Goal: Task Accomplishment & Management: Manage account settings

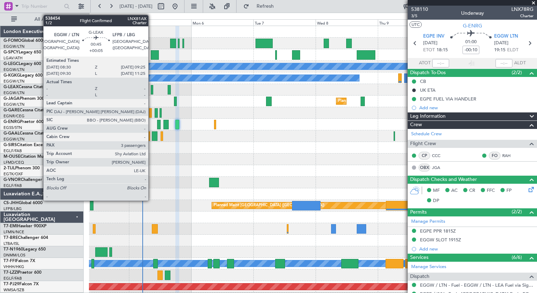
click at [152, 91] on div at bounding box center [152, 89] width 2 height 9
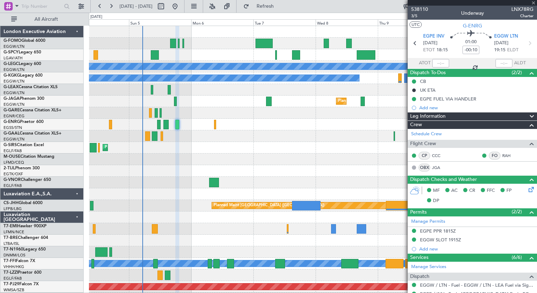
type input "+00:05"
type input "3"
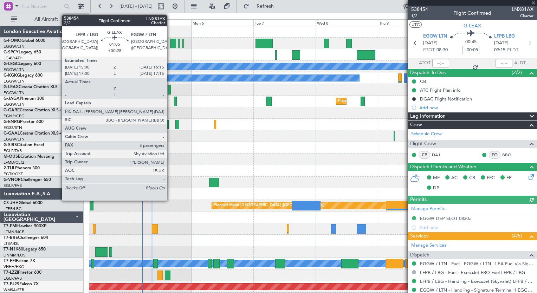
click at [170, 91] on div at bounding box center [170, 89] width 4 height 9
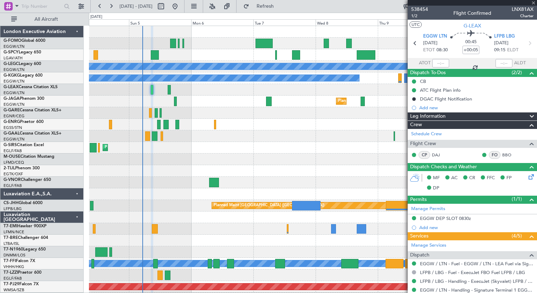
type input "+00:25"
type input "5"
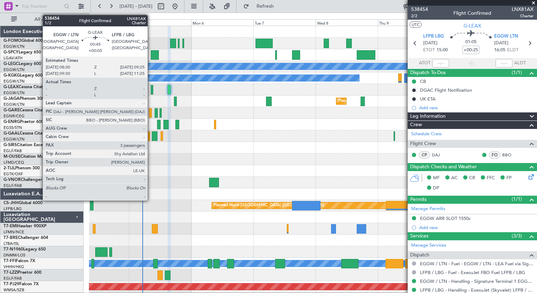
click at [151, 90] on div at bounding box center [152, 89] width 2 height 9
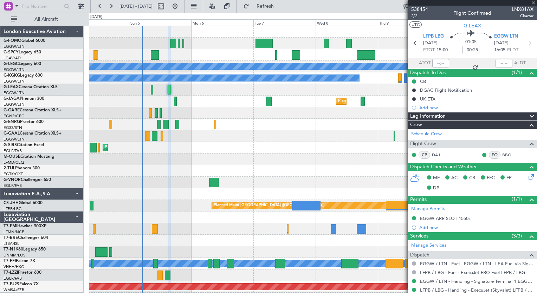
type input "+00:05"
type input "3"
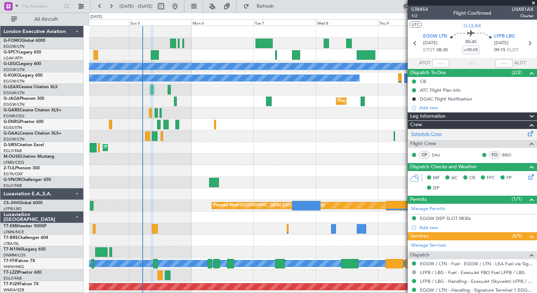
click at [418, 135] on link "Schedule Crew" at bounding box center [426, 134] width 31 height 7
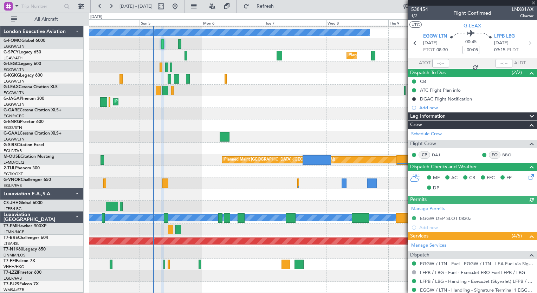
scroll to position [46, 0]
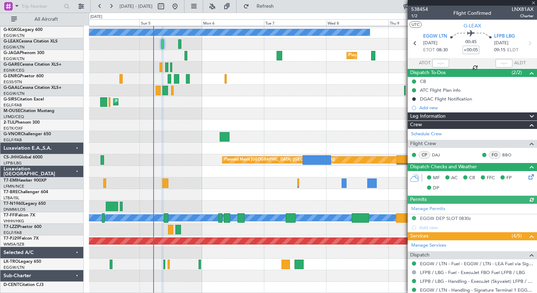
click at [190, 174] on div "A/C Unavailable [GEOGRAPHIC_DATA] ([GEOGRAPHIC_DATA]) A/C Unavailable [GEOGRAPH…" at bounding box center [313, 136] width 448 height 313
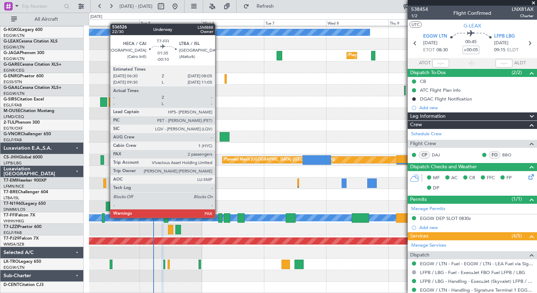
click at [218, 217] on div at bounding box center [220, 217] width 4 height 9
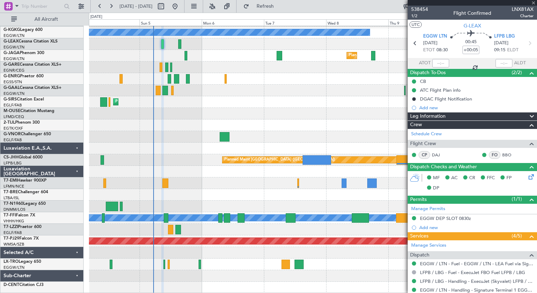
type input "-00:10"
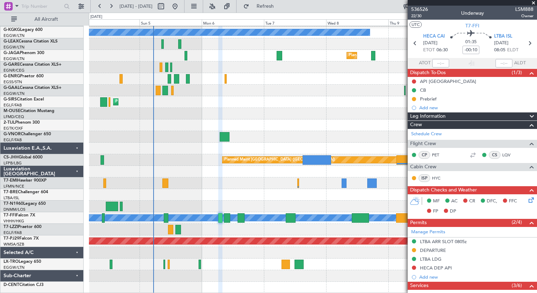
scroll to position [162, 0]
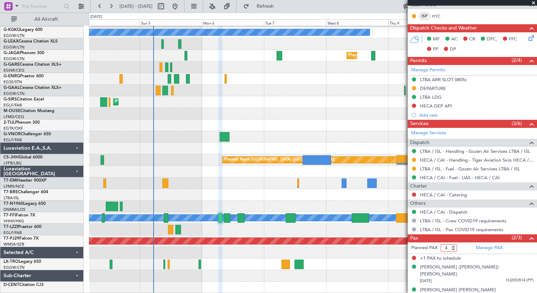
type input "4"
click at [454, 246] on input "4" at bounding box center [449, 248] width 16 height 8
drag, startPoint x: 448, startPoint y: 245, endPoint x: 405, endPoint y: 252, distance: 43.9
click at [405, 252] on fb-app "[DATE] - [DATE] Refresh Quick Links All Aircraft A/C Unavailable [GEOGRAPHIC_DA…" at bounding box center [268, 149] width 537 height 288
click at [484, 247] on link "Manage PAX" at bounding box center [489, 248] width 27 height 7
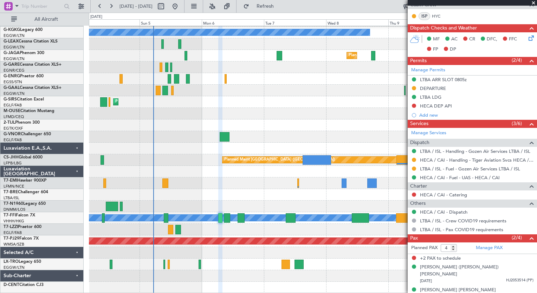
scroll to position [0, 0]
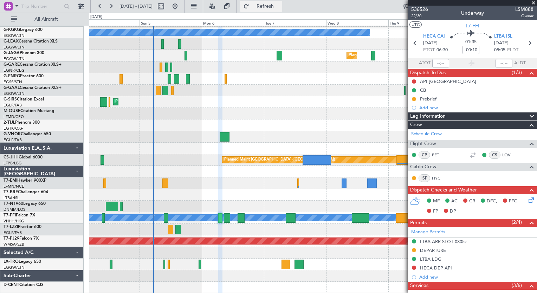
click at [280, 5] on span "Refresh" at bounding box center [266, 6] width 30 height 5
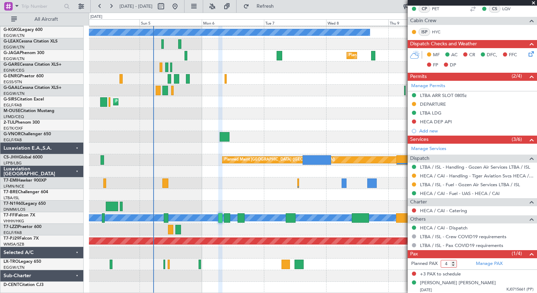
drag, startPoint x: 450, startPoint y: 260, endPoint x: 422, endPoint y: 257, distance: 28.3
click at [422, 257] on div "Pax (1/4) Planned PAX 4 Manage PAX +3 PAX to schedule [PERSON_NAME] [PERSON_NAM…" at bounding box center [472, 272] width 129 height 45
type input "1"
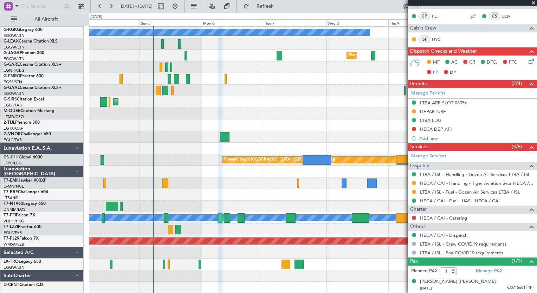
scroll to position [137, 0]
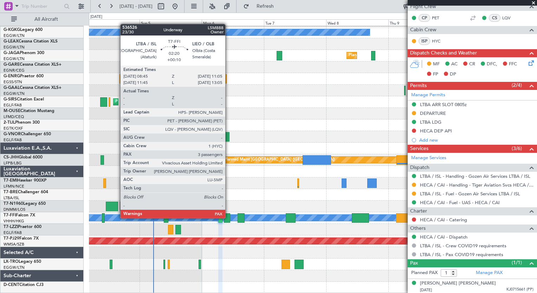
click at [229, 218] on div at bounding box center [227, 217] width 6 height 9
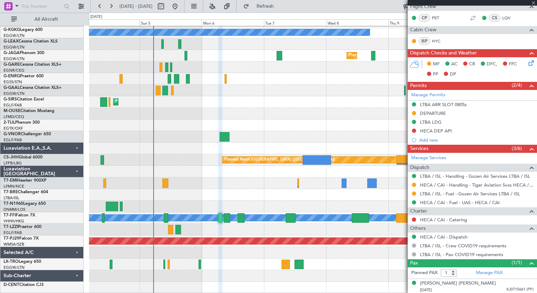
type input "+00:10"
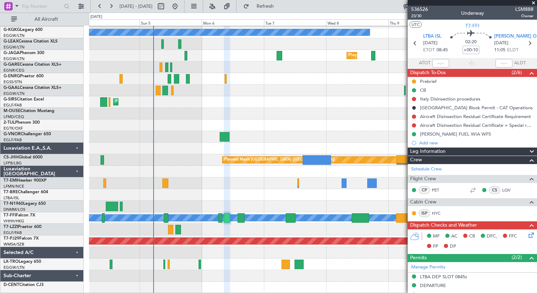
scroll to position [157, 0]
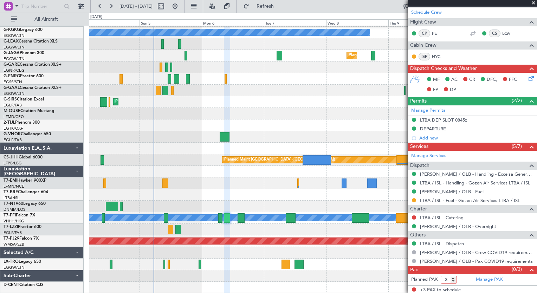
drag, startPoint x: 449, startPoint y: 279, endPoint x: 409, endPoint y: 277, distance: 39.4
click at [409, 277] on form "Planned PAX 3" at bounding box center [440, 279] width 65 height 11
type input "2"
click at [282, 2] on button "Refresh" at bounding box center [261, 6] width 42 height 11
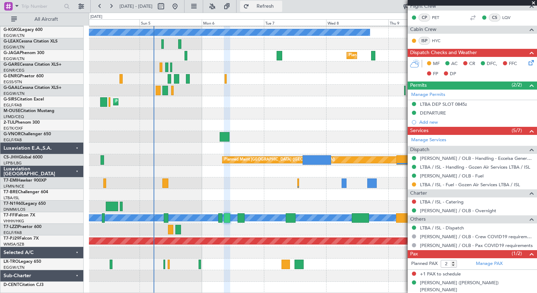
click at [280, 6] on span "Refresh" at bounding box center [266, 6] width 30 height 5
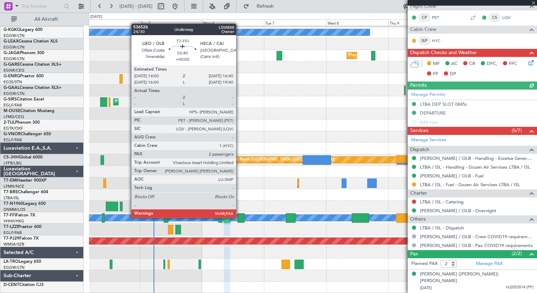
click at [239, 217] on div at bounding box center [241, 217] width 7 height 9
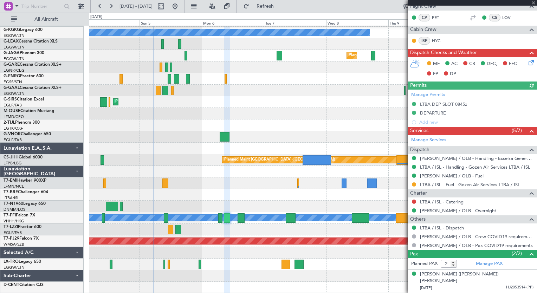
type input "+00:05"
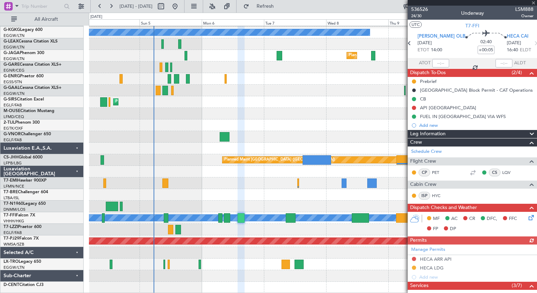
scroll to position [171, 0]
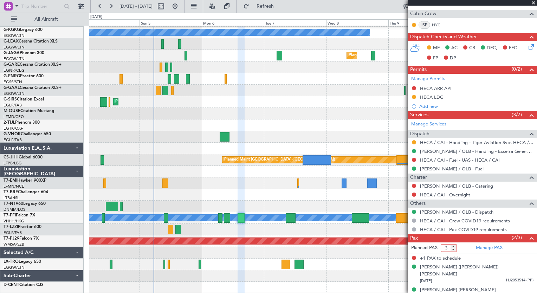
drag, startPoint x: 449, startPoint y: 248, endPoint x: 419, endPoint y: 239, distance: 31.2
click at [419, 239] on div "Pax (2/3) Planned PAX 3 Manage PAX +1 PAX to schedule [PERSON_NAME] ([PERSON_NA…" at bounding box center [472, 268] width 129 height 68
type input "2"
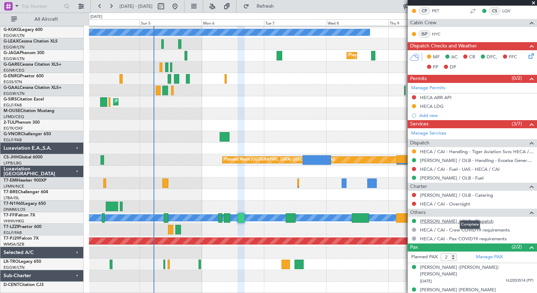
click at [443, 209] on div "Others" at bounding box center [472, 213] width 129 height 8
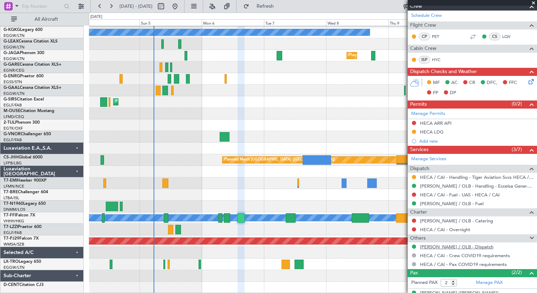
scroll to position [135, 0]
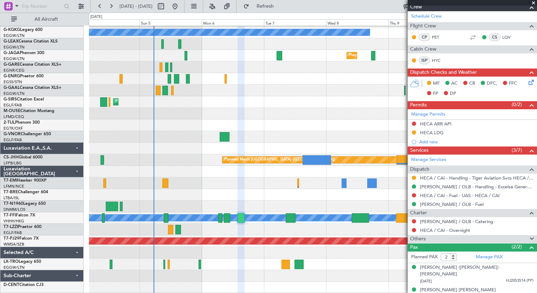
click at [528, 236] on span at bounding box center [532, 239] width 8 height 8
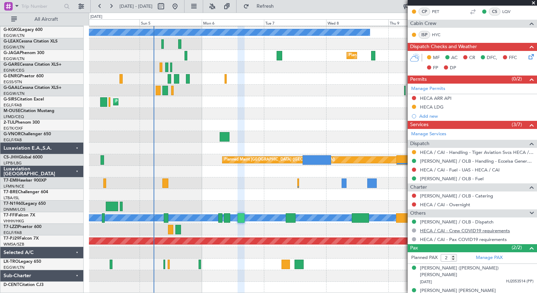
scroll to position [162, 0]
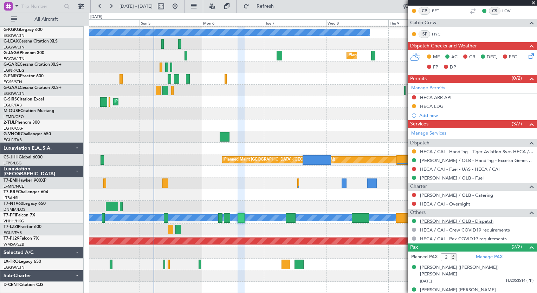
click at [456, 221] on link "[PERSON_NAME] / OLB - Dispatch" at bounding box center [456, 221] width 73 height 6
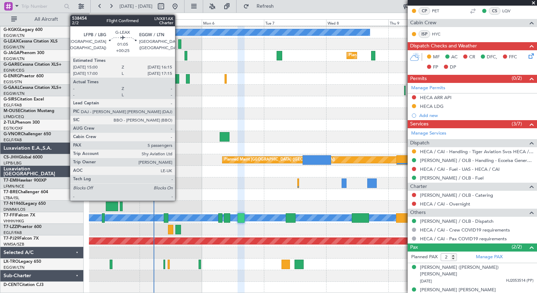
click at [178, 44] on div at bounding box center [180, 43] width 4 height 9
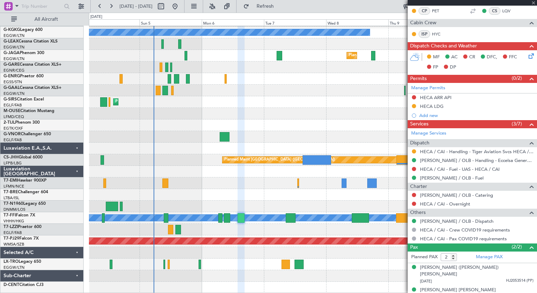
type input "+00:25"
type input "5"
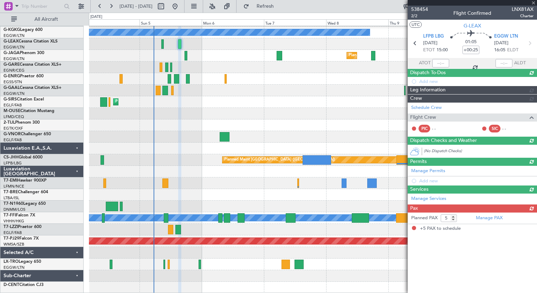
scroll to position [0, 0]
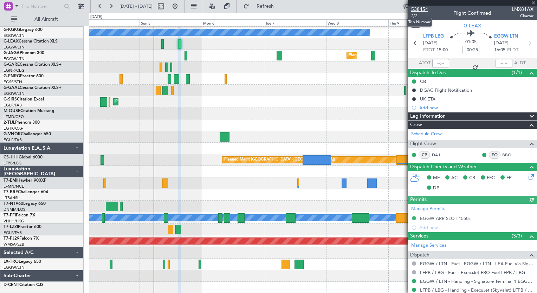
click at [418, 10] on span "538454" at bounding box center [419, 9] width 17 height 7
click at [423, 8] on span "538454" at bounding box center [419, 9] width 17 height 7
click at [274, 4] on span "Refresh" at bounding box center [266, 6] width 30 height 5
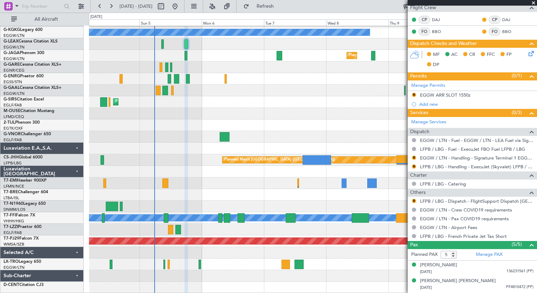
scroll to position [181, 0]
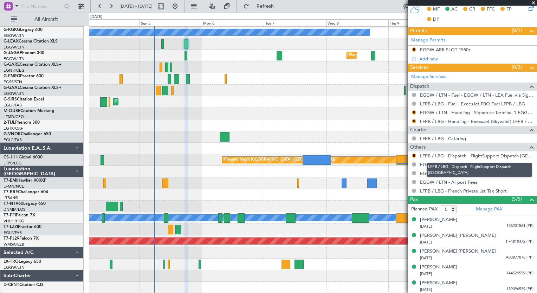
click at [493, 157] on link "LFPB / LBG - Dispatch - FlightSupport Dispatch [GEOGRAPHIC_DATA]" at bounding box center [477, 156] width 114 height 6
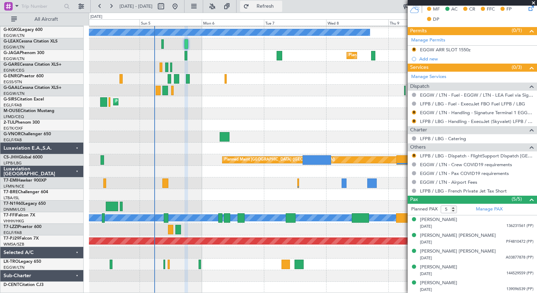
click at [280, 4] on span "Refresh" at bounding box center [266, 6] width 30 height 5
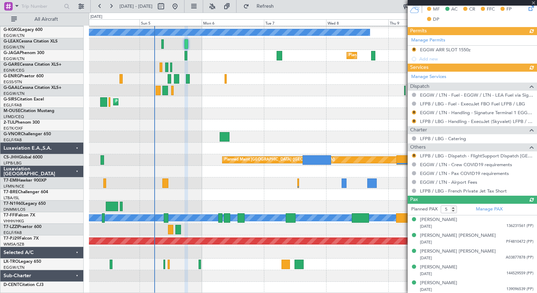
scroll to position [0, 0]
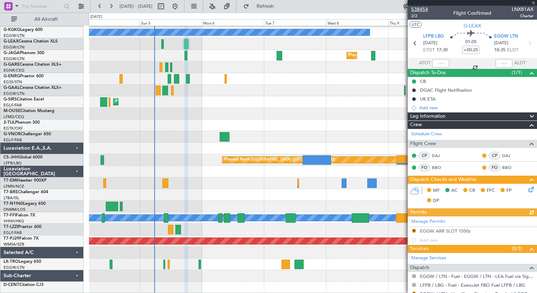
click at [422, 9] on span "538454" at bounding box center [419, 9] width 17 height 7
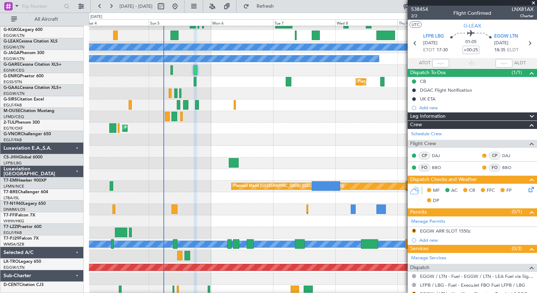
click at [185, 209] on div "No Crew" at bounding box center [313, 210] width 448 height 12
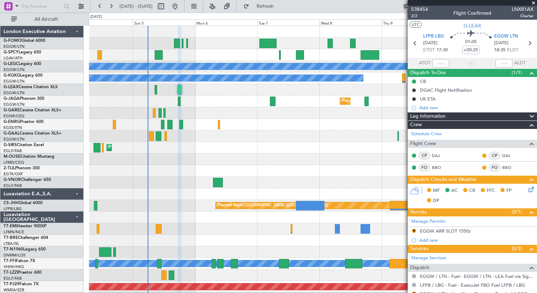
click at [182, 185] on div "Unplanned Maint [GEOGRAPHIC_DATA] Planned Maint [GEOGRAPHIC_DATA] A/C Unavailab…" at bounding box center [313, 182] width 448 height 313
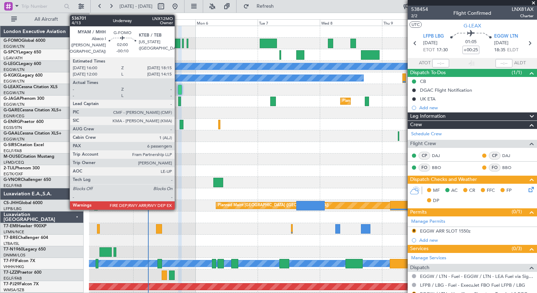
click at [178, 45] on div at bounding box center [177, 43] width 6 height 9
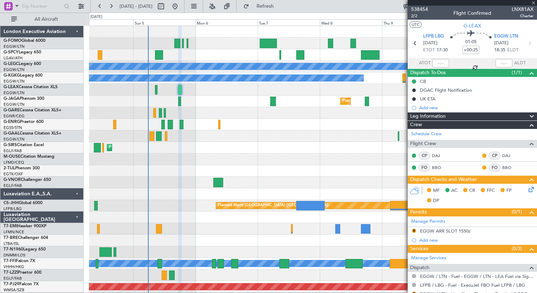
type input "-00:10"
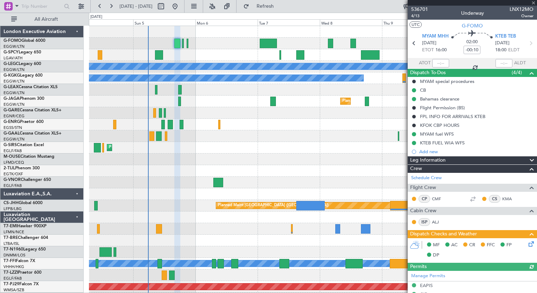
click at [176, 49] on div at bounding box center [313, 44] width 448 height 12
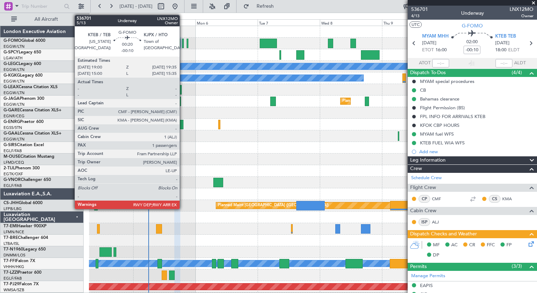
click at [183, 45] on div at bounding box center [183, 43] width 2 height 9
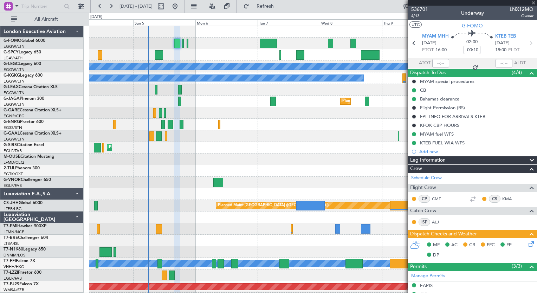
type input "1"
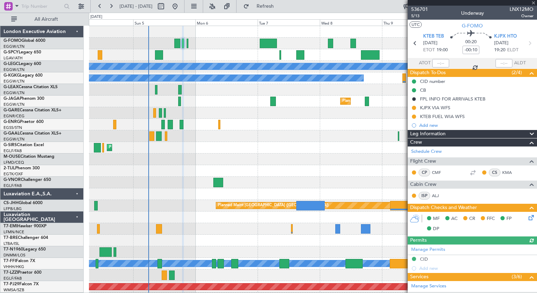
scroll to position [181, 0]
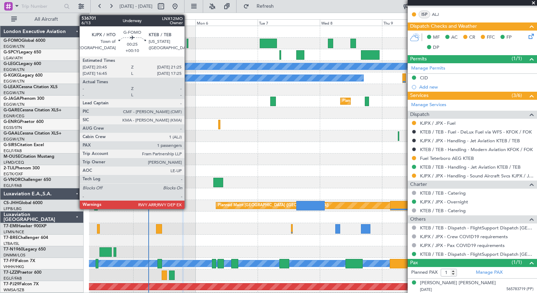
click at [188, 46] on div at bounding box center [188, 43] width 2 height 9
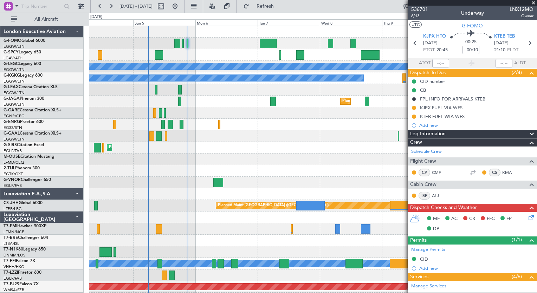
scroll to position [137, 0]
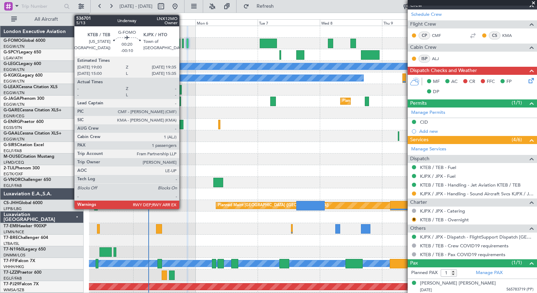
click at [182, 46] on div at bounding box center [183, 43] width 2 height 9
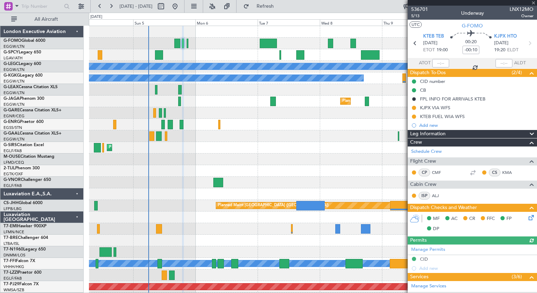
scroll to position [181, 0]
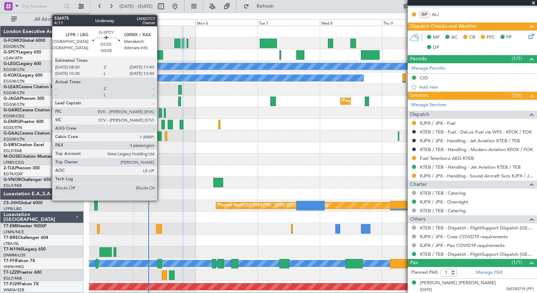
click at [160, 58] on div at bounding box center [159, 54] width 8 height 9
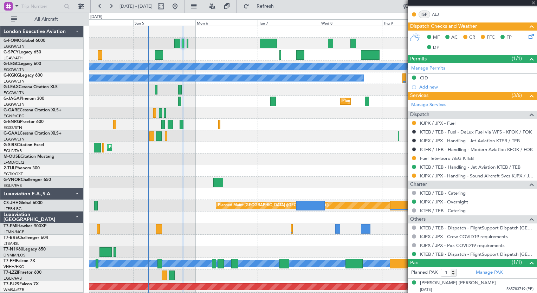
type input "-00:05"
type input "3"
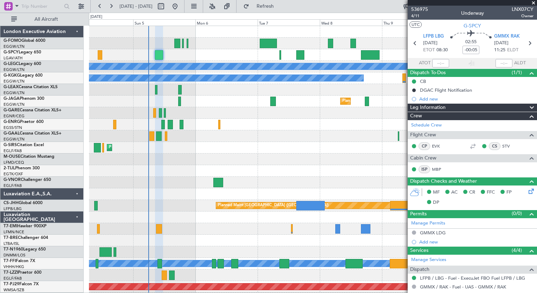
scroll to position [134, 0]
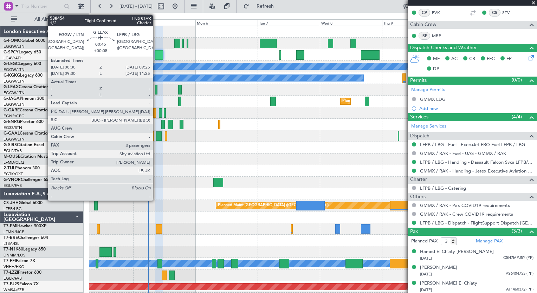
click at [156, 90] on div at bounding box center [156, 89] width 2 height 9
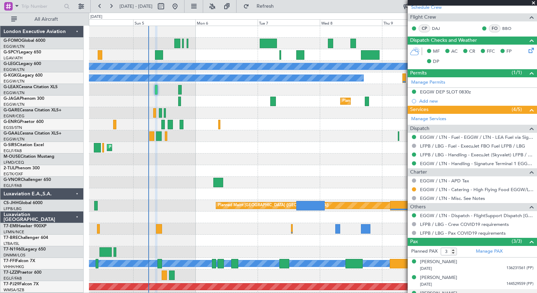
scroll to position [154, 0]
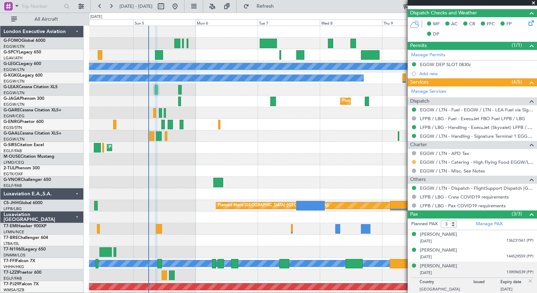
click at [413, 161] on button at bounding box center [414, 162] width 4 height 4
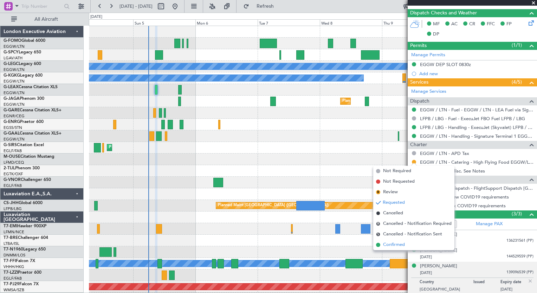
click at [401, 248] on span "Confirmed" at bounding box center [394, 245] width 22 height 7
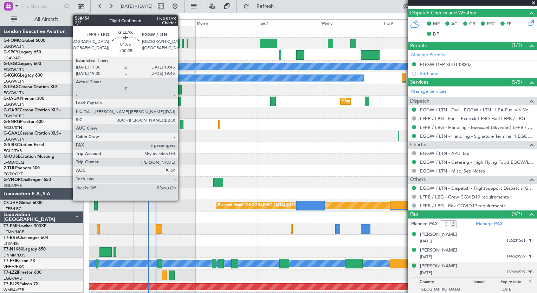
click at [181, 89] on div at bounding box center [180, 89] width 4 height 9
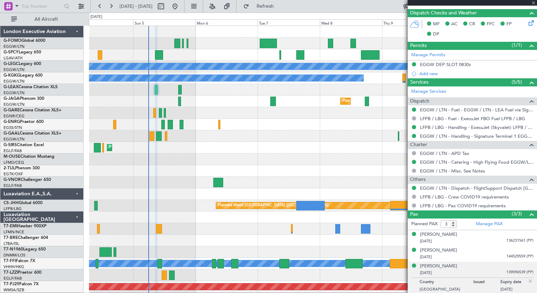
type input "+00:25"
type input "5"
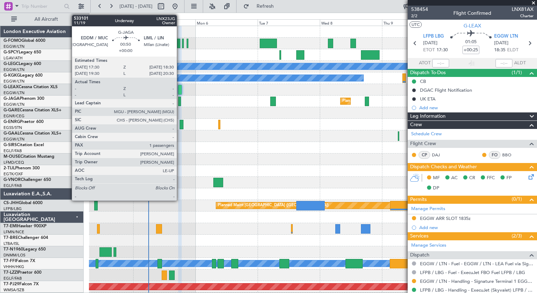
click at [180, 103] on div at bounding box center [179, 101] width 3 height 9
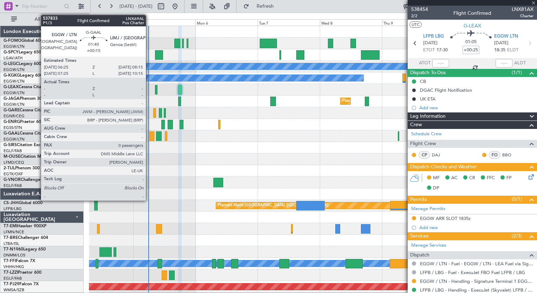
type input "1"
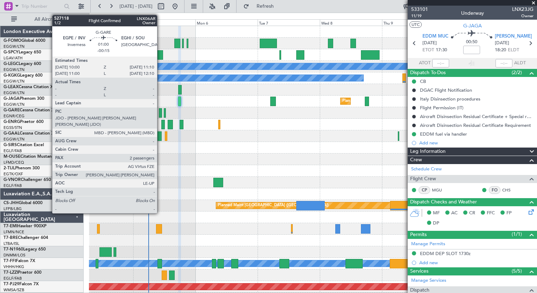
click at [160, 115] on div at bounding box center [160, 112] width 3 height 9
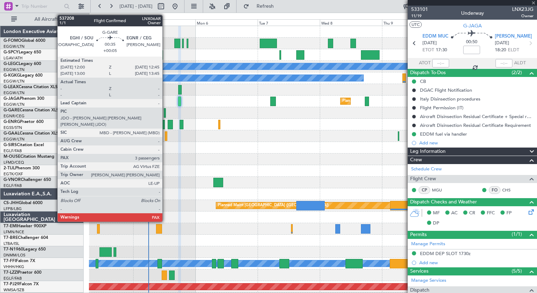
type input "-00:15"
type input "2"
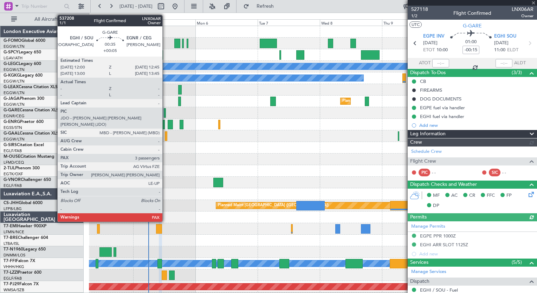
click at [166, 114] on div at bounding box center [165, 112] width 2 height 9
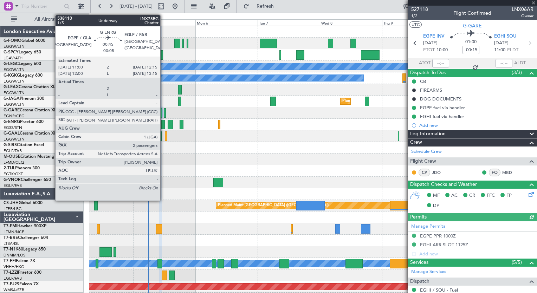
type input "+00:05"
type input "3"
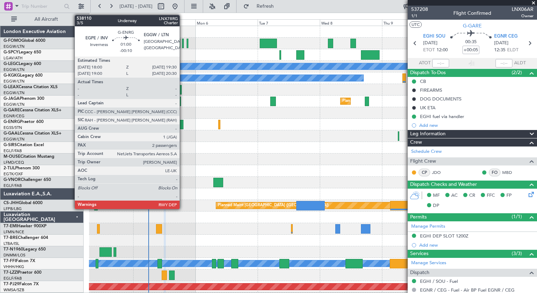
click at [183, 124] on div at bounding box center [182, 124] width 4 height 9
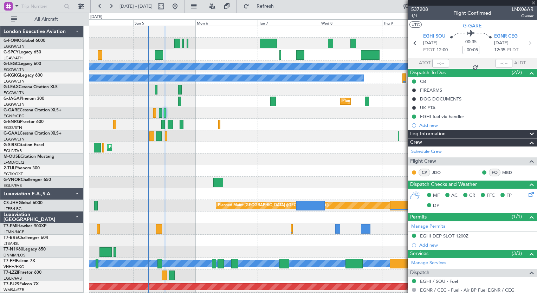
type input "-00:10"
type input "2"
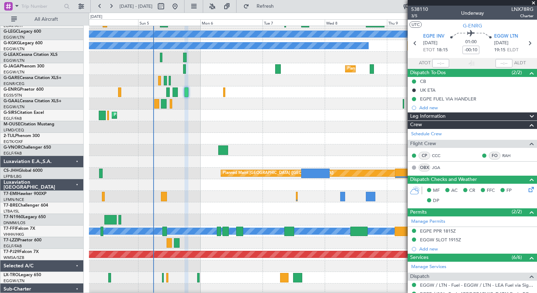
scroll to position [46, 0]
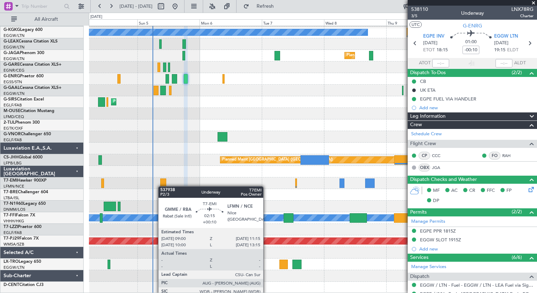
click at [162, 182] on div "A/C Unavailable [GEOGRAPHIC_DATA] ([GEOGRAPHIC_DATA]) A/C Unavailable [GEOGRAPH…" at bounding box center [313, 136] width 448 height 313
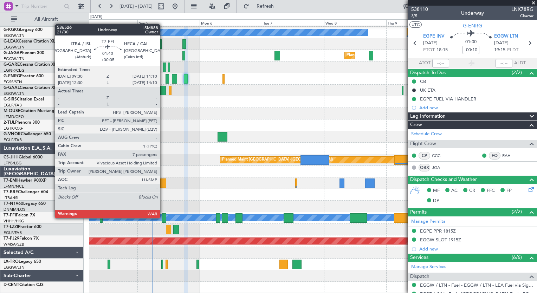
click at [163, 218] on div at bounding box center [164, 217] width 5 height 9
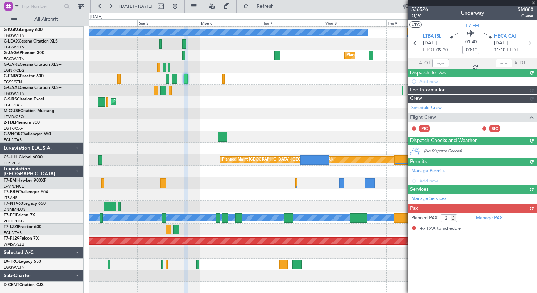
type input "+00:05"
type input "7"
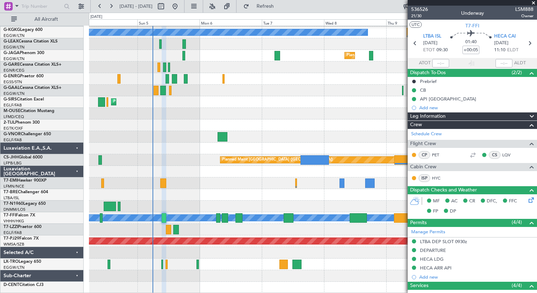
scroll to position [232, 0]
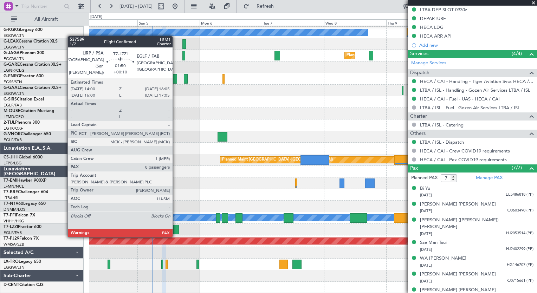
click at [176, 230] on div at bounding box center [176, 229] width 6 height 9
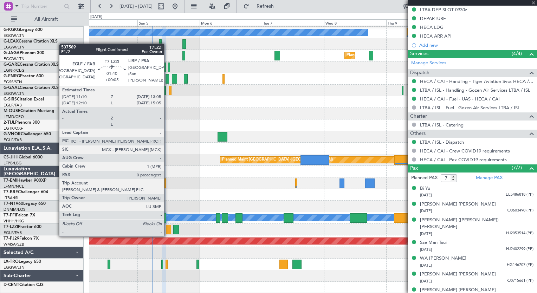
type input "+00:10"
type input "8"
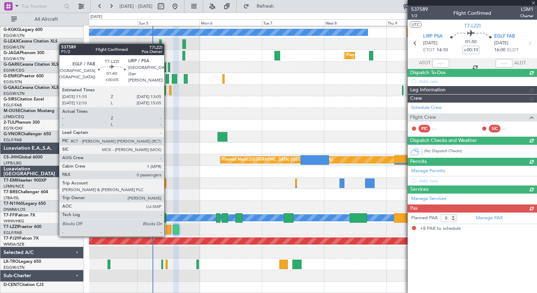
scroll to position [0, 0]
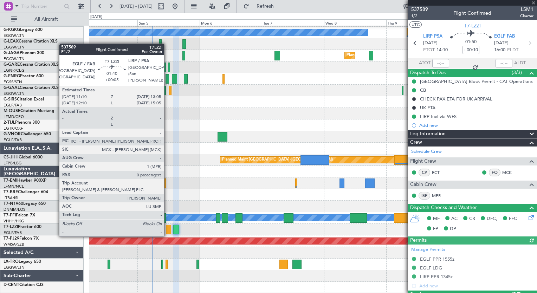
click at [167, 229] on div at bounding box center [168, 229] width 5 height 9
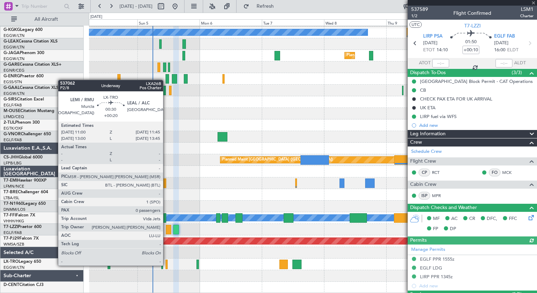
type input "+00:05"
type input "0"
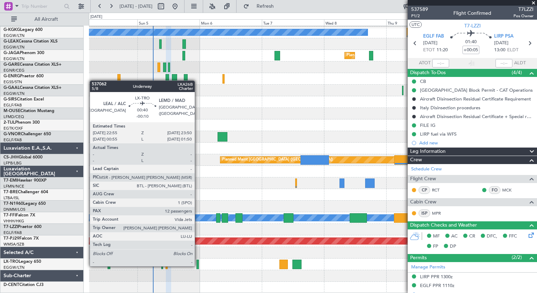
click at [198, 266] on div at bounding box center [198, 264] width 2 height 9
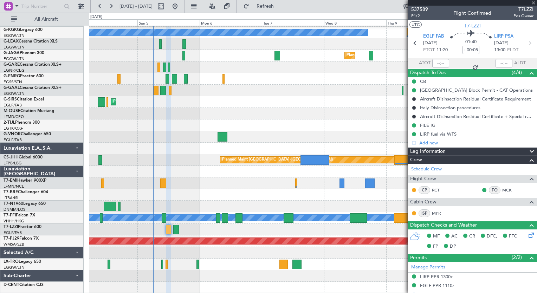
type input "-00:10"
type input "12"
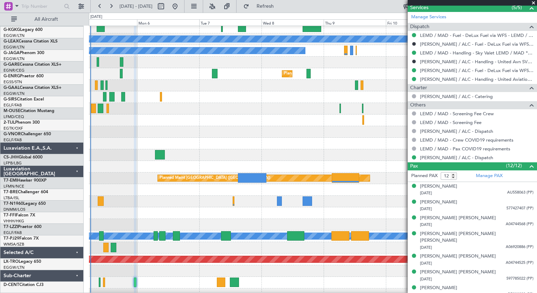
scroll to position [27, 0]
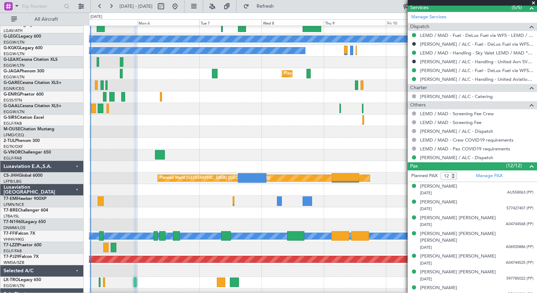
click at [249, 119] on div "Planned Maint [GEOGRAPHIC_DATA] ([GEOGRAPHIC_DATA])" at bounding box center [313, 121] width 448 height 12
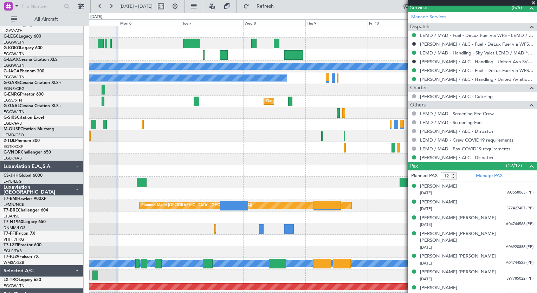
click at [303, 161] on div "A/C Unavailable [GEOGRAPHIC_DATA] ([GEOGRAPHIC_DATA]) A/C Unavailable [GEOGRAPH…" at bounding box center [313, 182] width 448 height 313
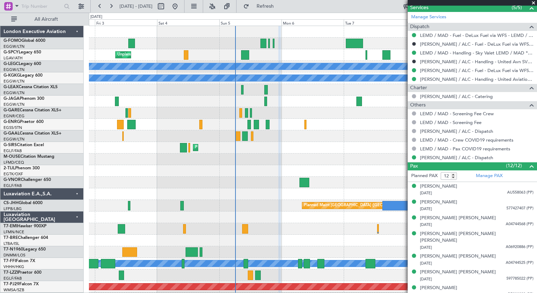
scroll to position [0, 0]
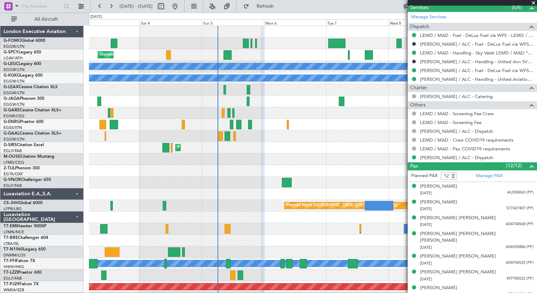
click at [281, 252] on div "Unplanned Maint [GEOGRAPHIC_DATA] Planned Maint [GEOGRAPHIC_DATA] A/C Unavailab…" at bounding box center [313, 182] width 448 height 313
